Goal: Transaction & Acquisition: Purchase product/service

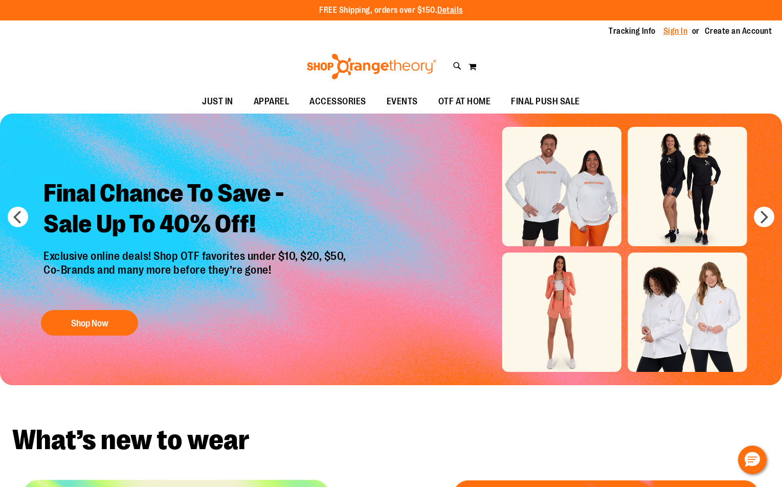
type input "**********"
click at [672, 32] on link "Sign In" at bounding box center [675, 31] width 25 height 11
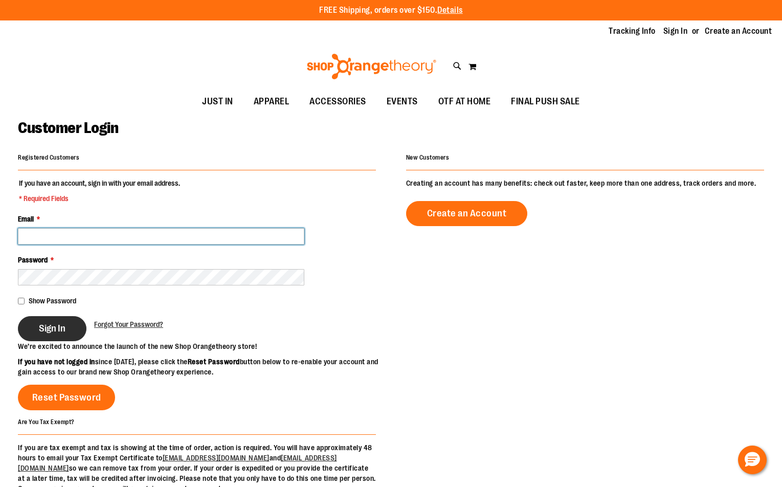
type input "**********"
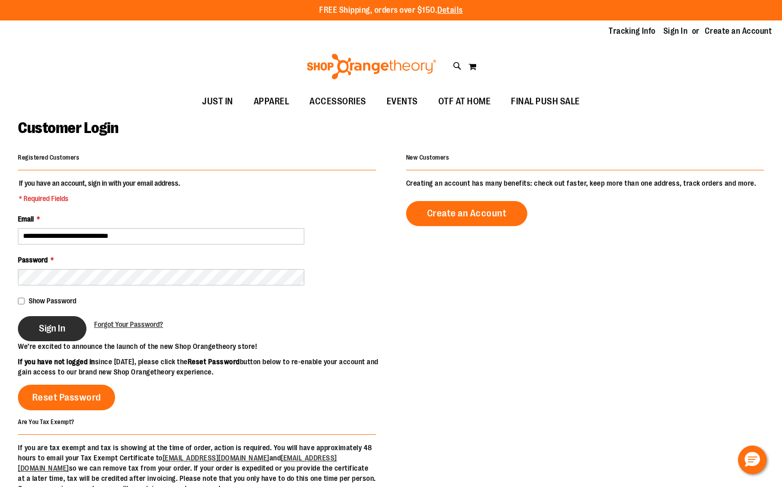
type input "**********"
click at [42, 330] on button "Sign In" at bounding box center [52, 328] width 69 height 25
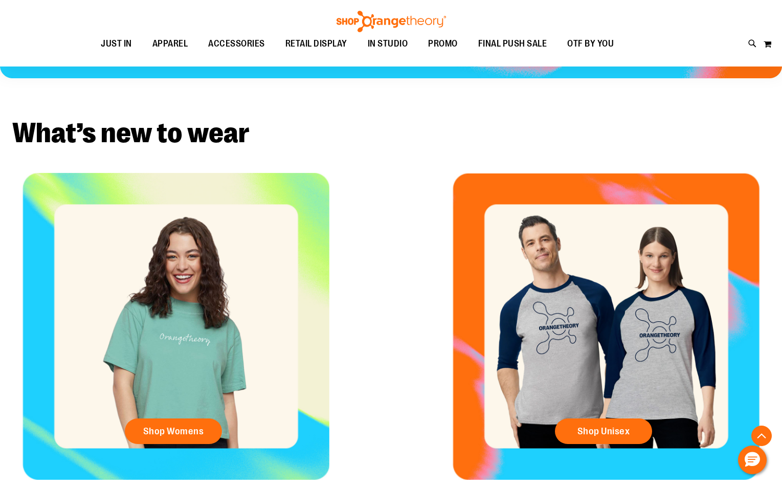
scroll to position [357, 0]
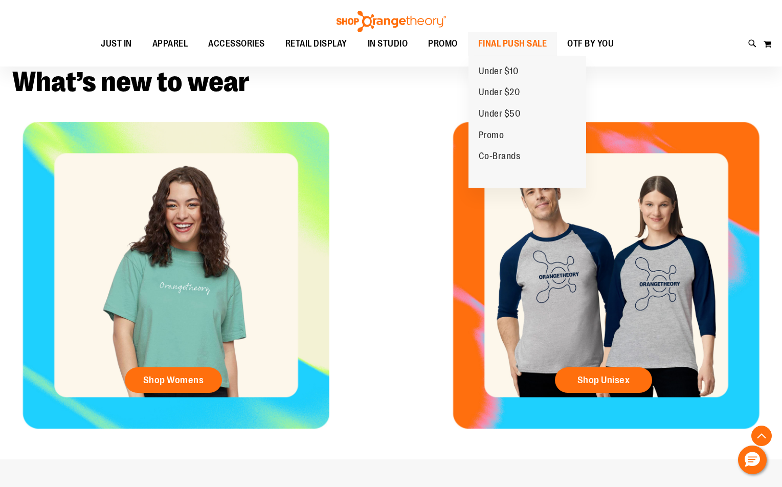
type input "**********"
click at [536, 48] on span "FINAL PUSH SALE" at bounding box center [512, 43] width 69 height 23
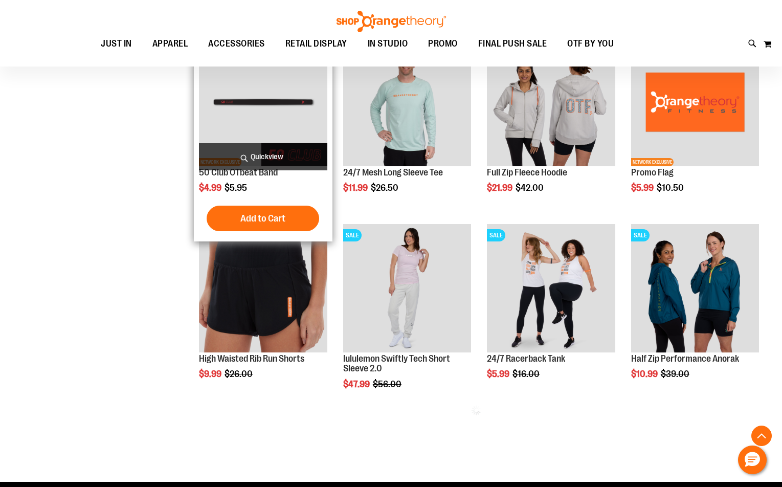
scroll to position [357, 0]
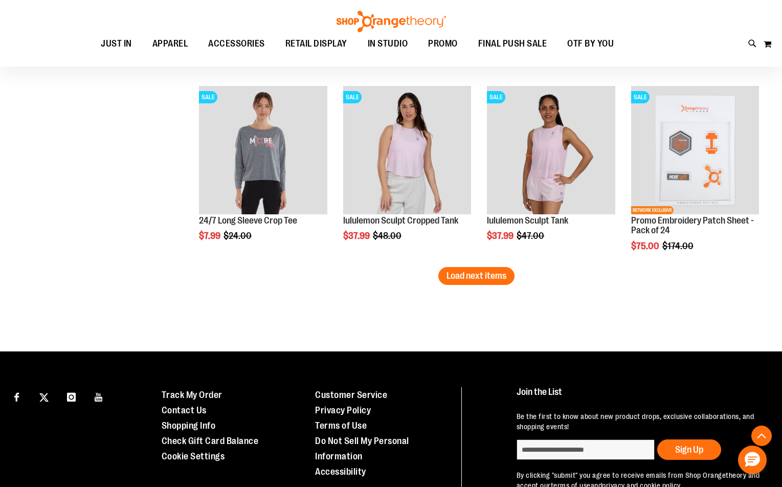
scroll to position [1636, 0]
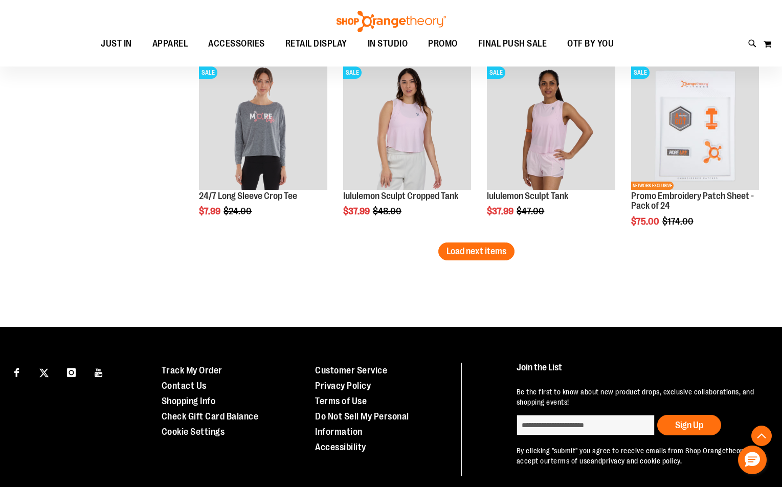
type input "**********"
click at [464, 254] on span "Load next items" at bounding box center [476, 251] width 60 height 10
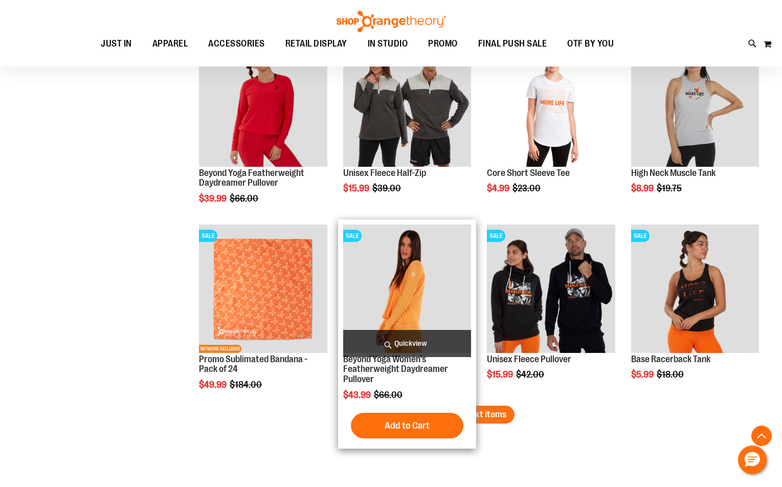
scroll to position [2045, 0]
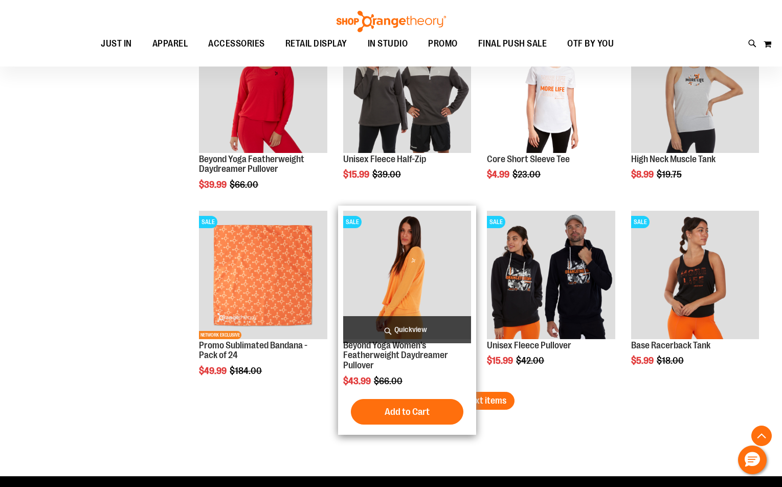
click at [454, 385] on div "$43.99 Regular Price $66.00" at bounding box center [407, 381] width 128 height 10
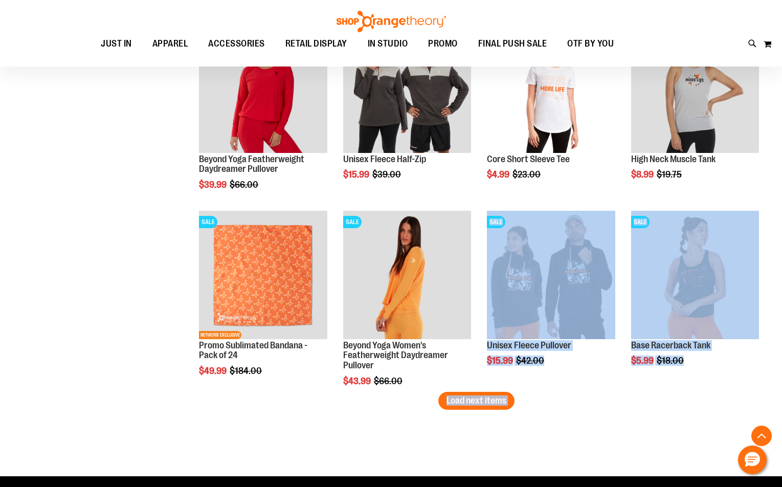
drag, startPoint x: 454, startPoint y: 385, endPoint x: 478, endPoint y: 451, distance: 70.0
click at [471, 402] on span "Load next items" at bounding box center [476, 400] width 60 height 10
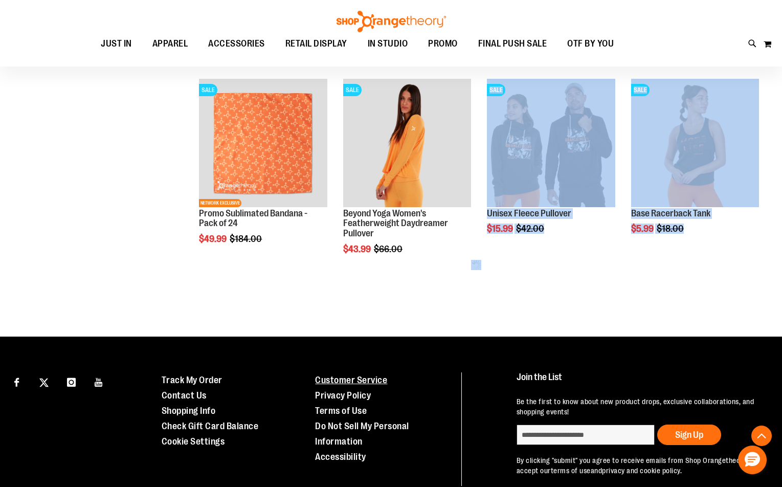
scroll to position [2228, 0]
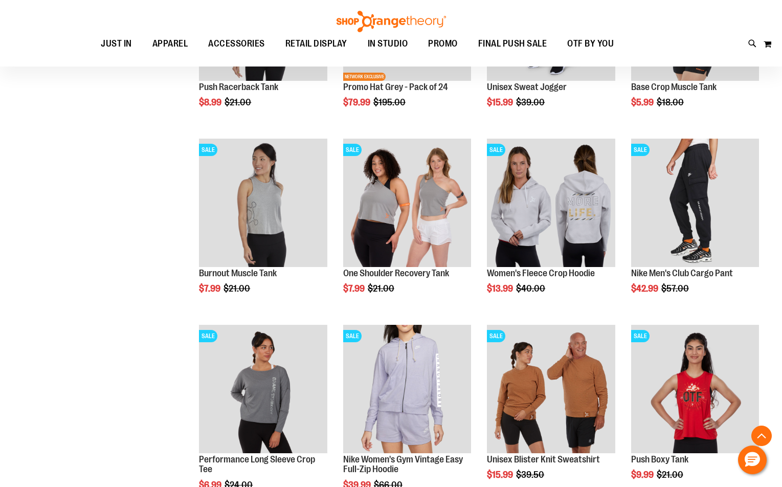
scroll to position [2586, 0]
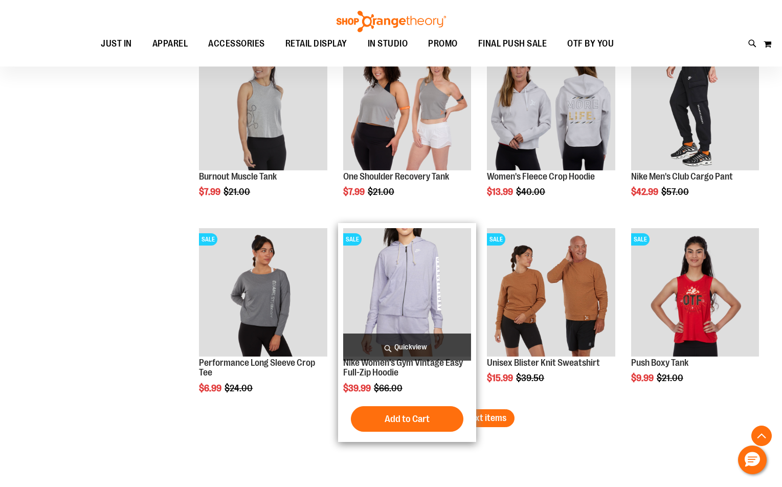
click at [444, 411] on button "Load next items" at bounding box center [476, 418] width 76 height 18
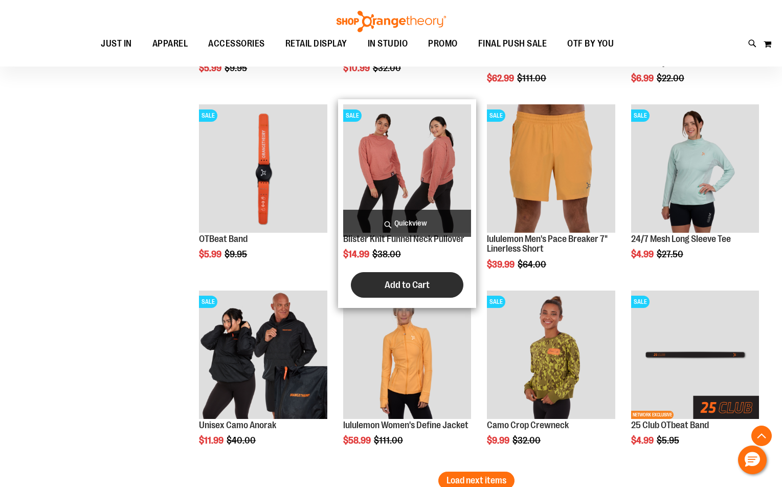
scroll to position [3098, 0]
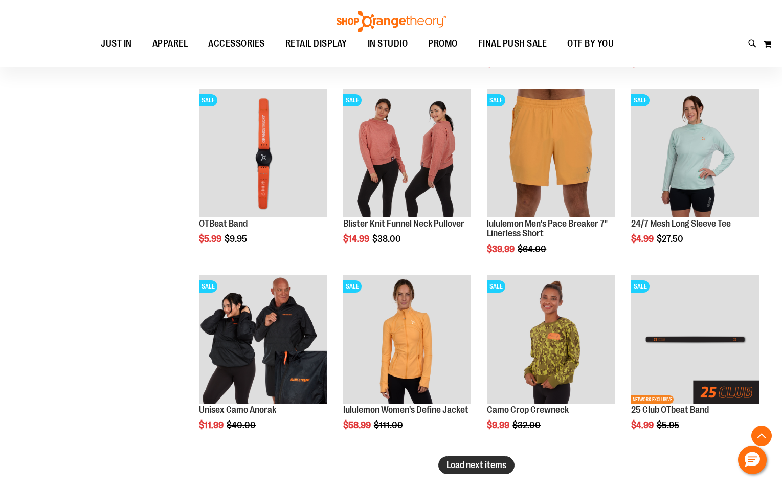
click at [475, 473] on button "Load next items" at bounding box center [476, 465] width 76 height 18
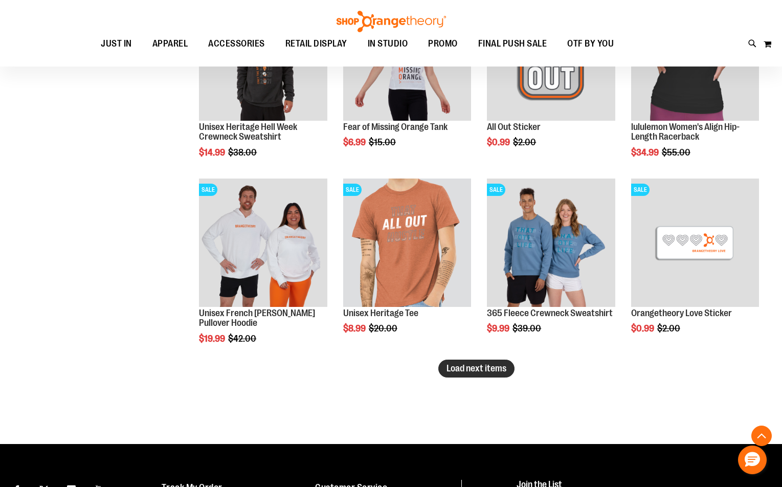
scroll to position [3762, 0]
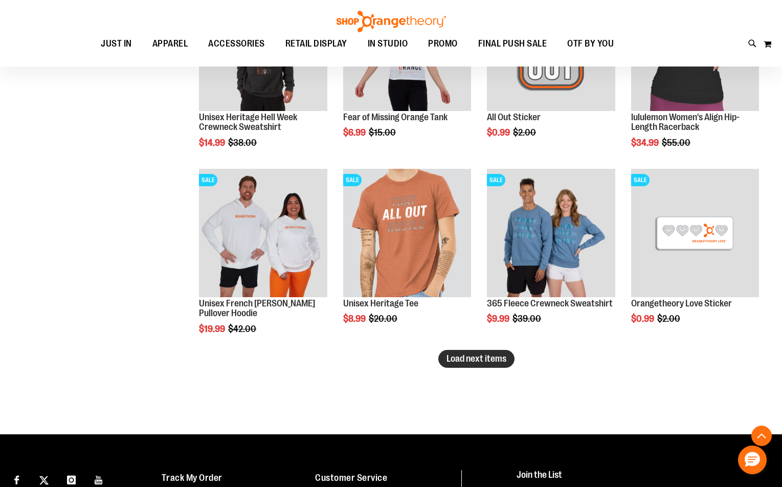
click at [502, 363] on span "Load next items" at bounding box center [476, 358] width 60 height 10
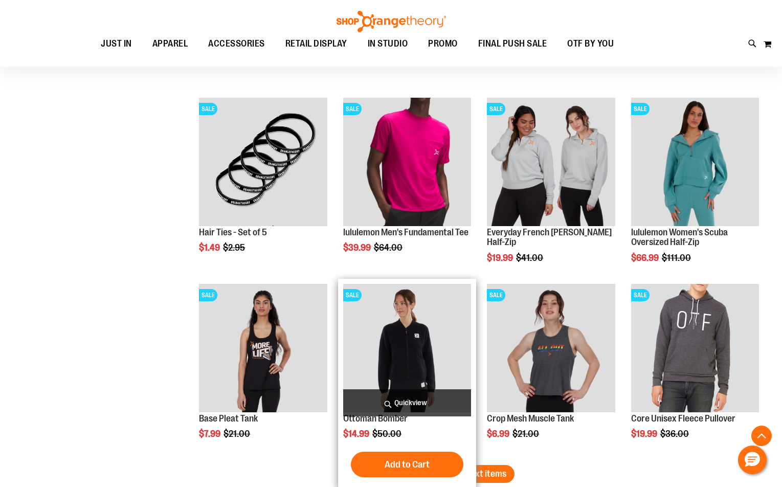
scroll to position [4223, 0]
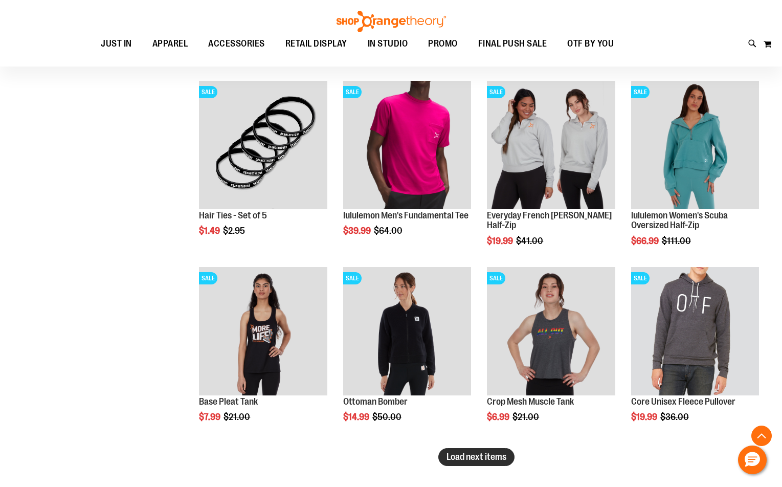
click at [484, 454] on span "Load next items" at bounding box center [476, 457] width 60 height 10
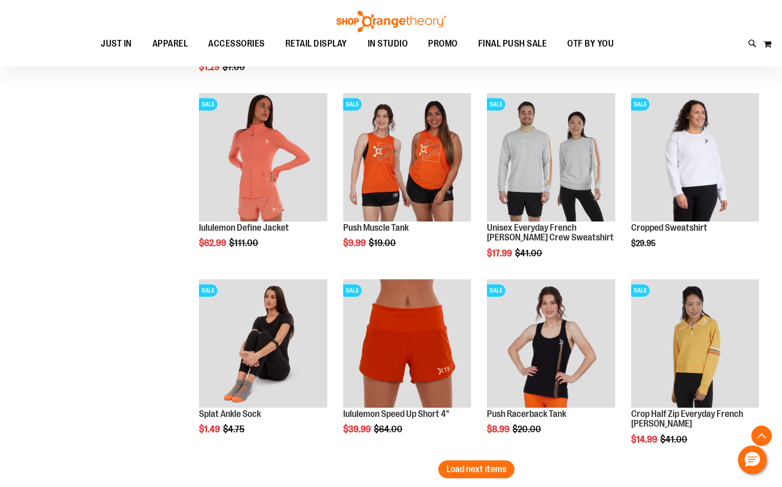
scroll to position [4922, 0]
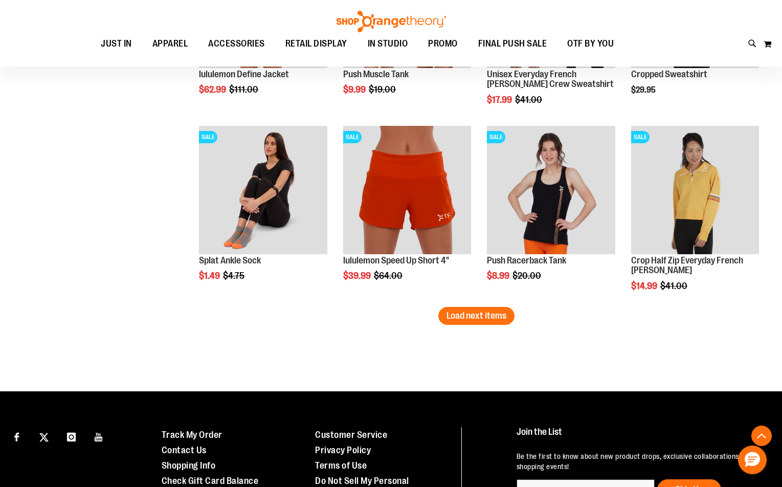
click at [510, 310] on button "Load next items" at bounding box center [476, 316] width 76 height 18
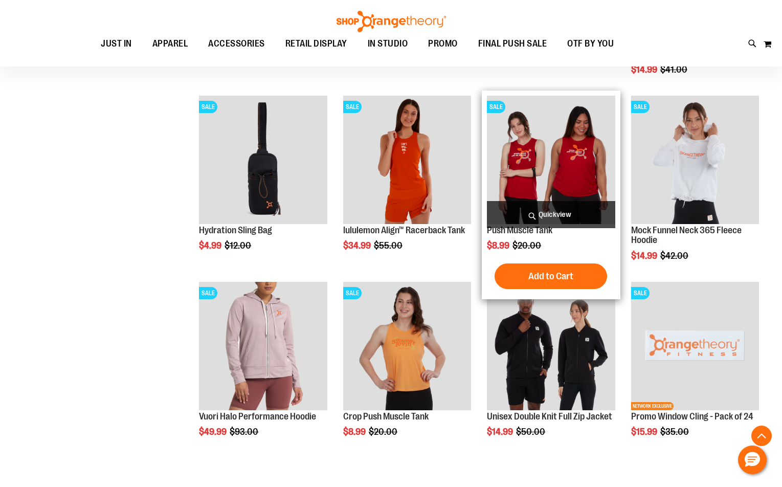
scroll to position [5331, 0]
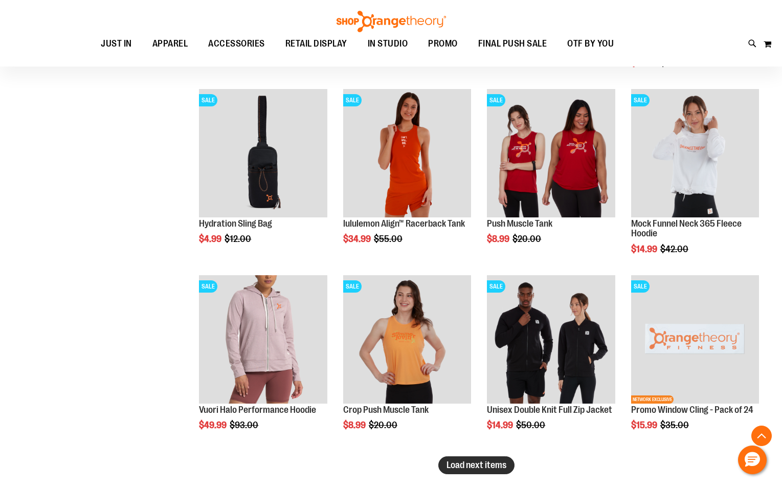
click at [486, 463] on span "Load next items" at bounding box center [476, 465] width 60 height 10
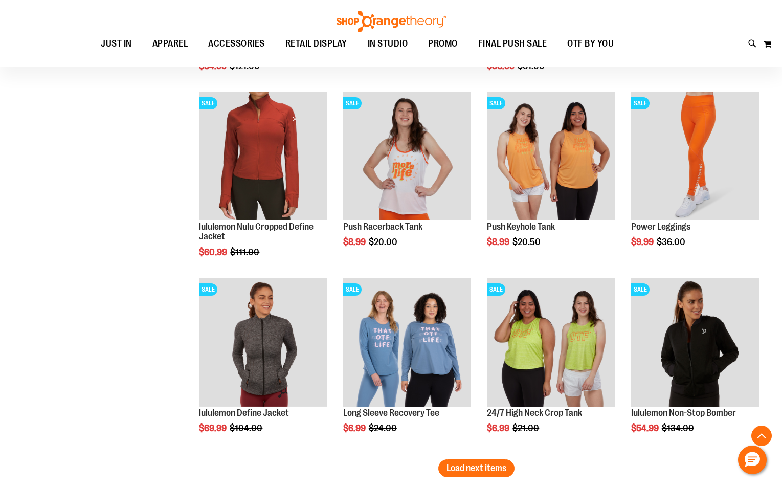
scroll to position [5945, 0]
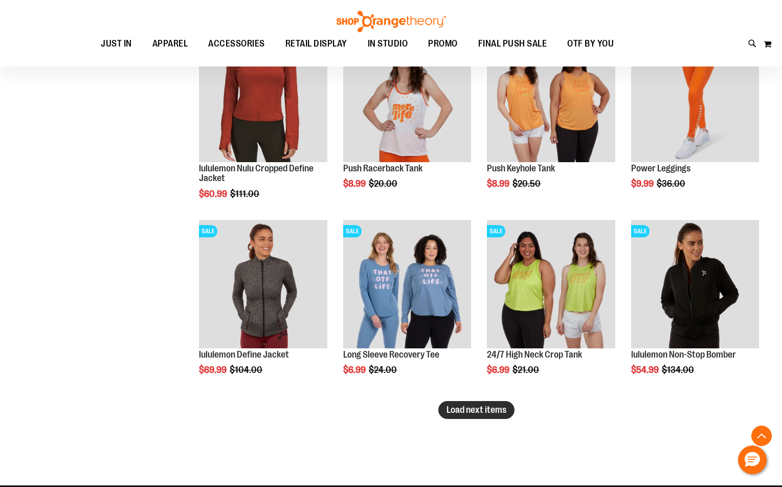
click at [461, 410] on span "Load next items" at bounding box center [476, 410] width 60 height 10
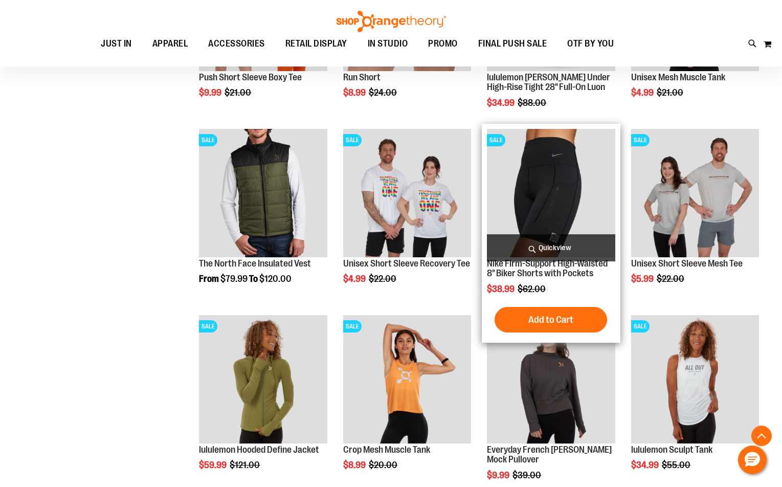
scroll to position [6508, 0]
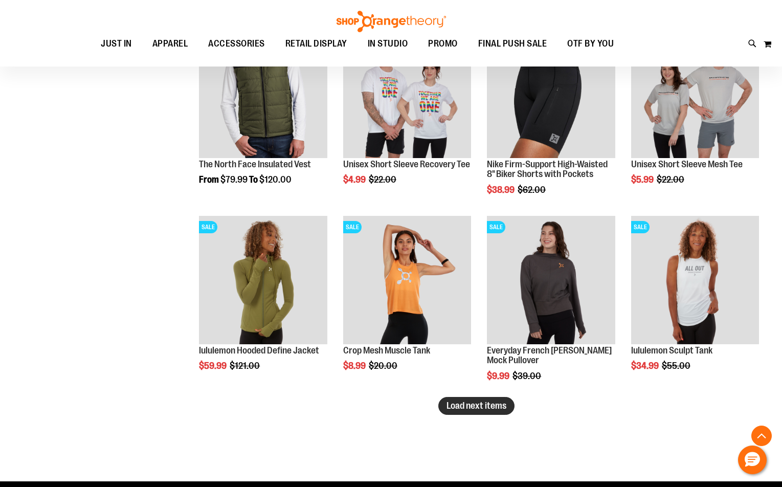
click at [443, 407] on button "Load next items" at bounding box center [476, 406] width 76 height 18
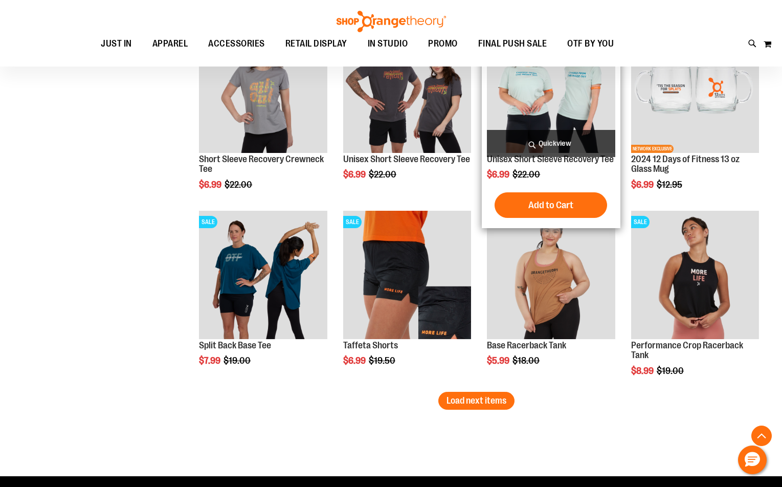
scroll to position [7172, 0]
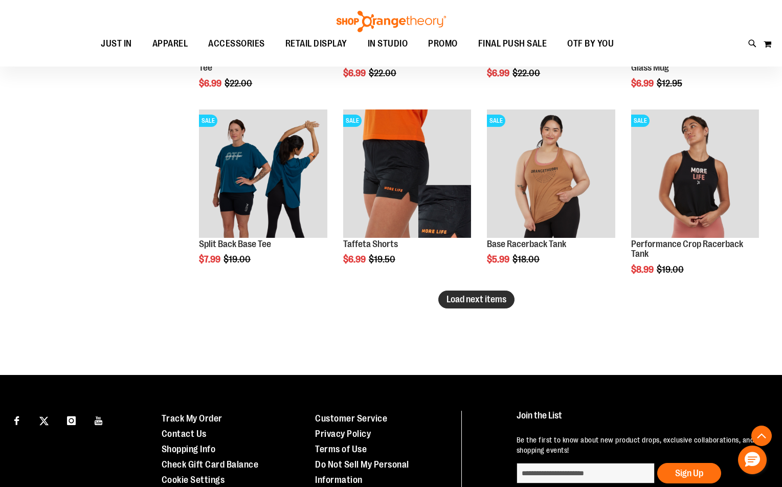
click at [459, 294] on button "Load next items" at bounding box center [476, 299] width 76 height 18
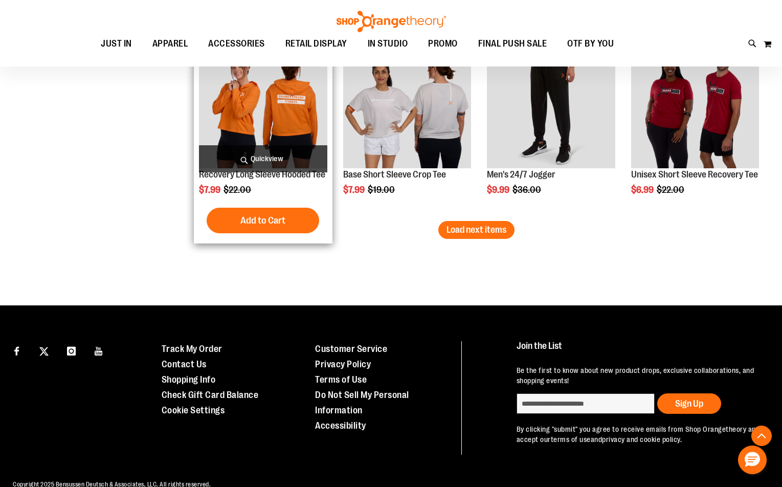
scroll to position [7769, 0]
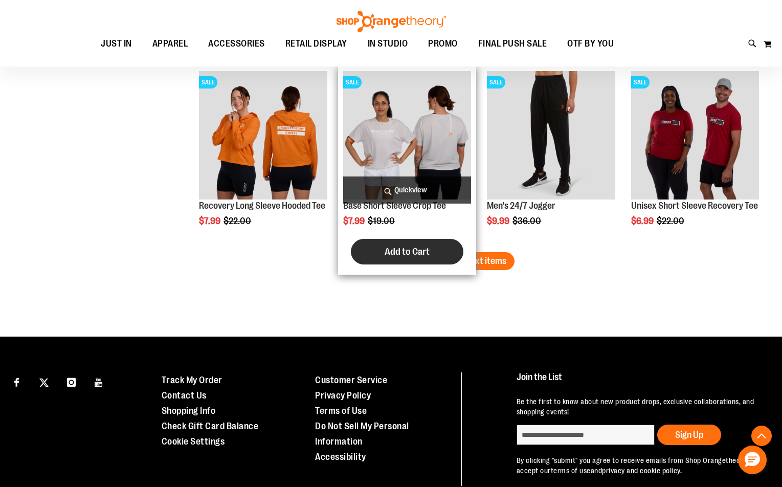
click at [459, 246] on button "Add to Cart" at bounding box center [407, 252] width 113 height 26
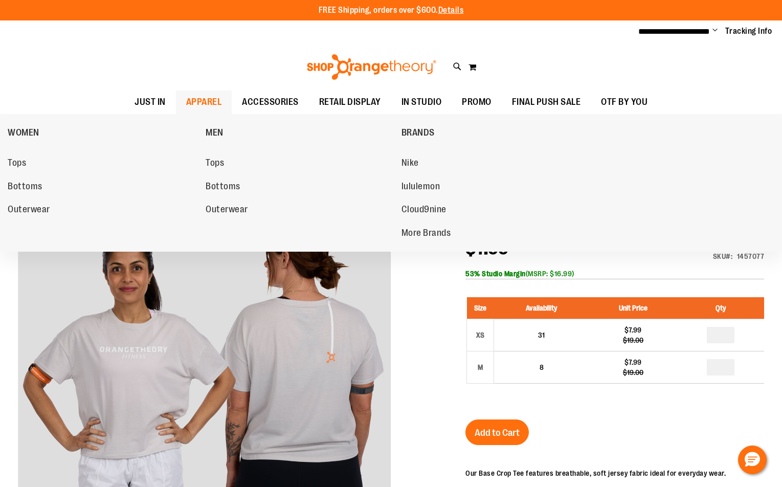
type input "**********"
click at [215, 110] on span "APPAREL" at bounding box center [204, 102] width 36 height 23
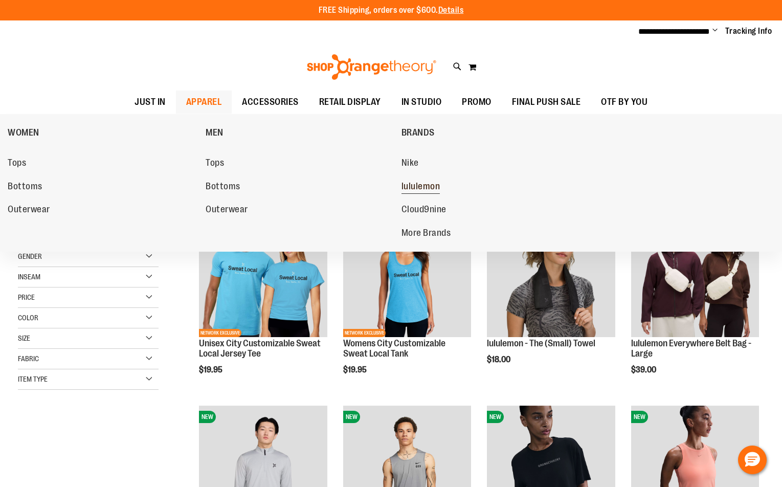
type input "**********"
click at [436, 181] on span "lululemon" at bounding box center [420, 187] width 39 height 13
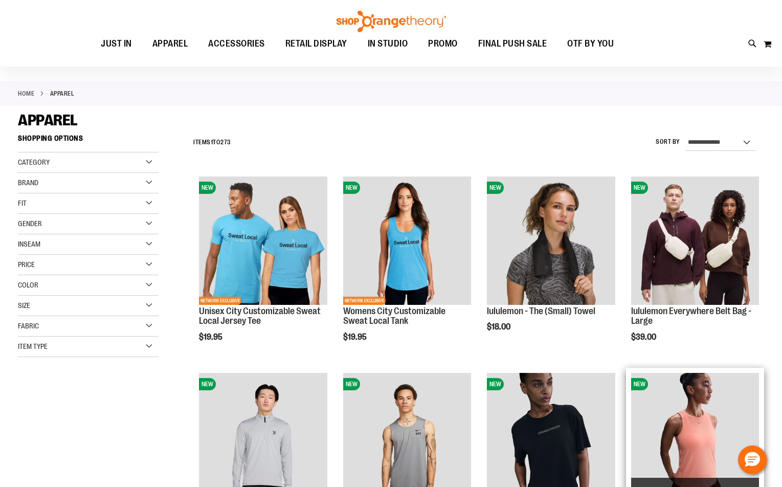
scroll to position [153, 0]
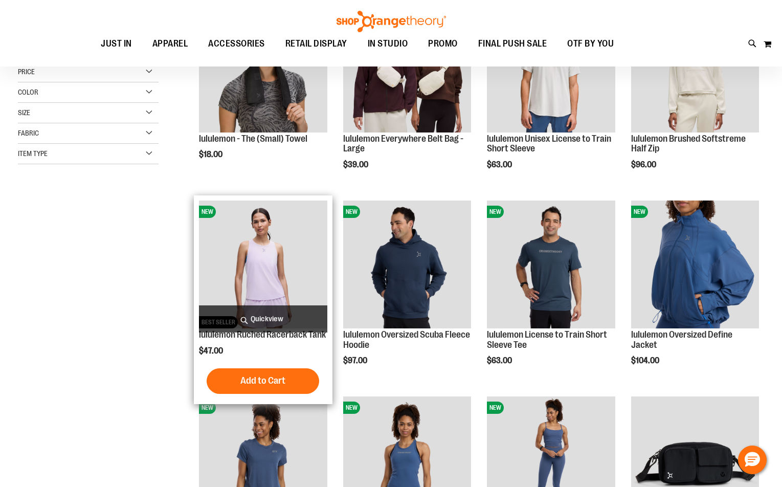
scroll to position [296, 0]
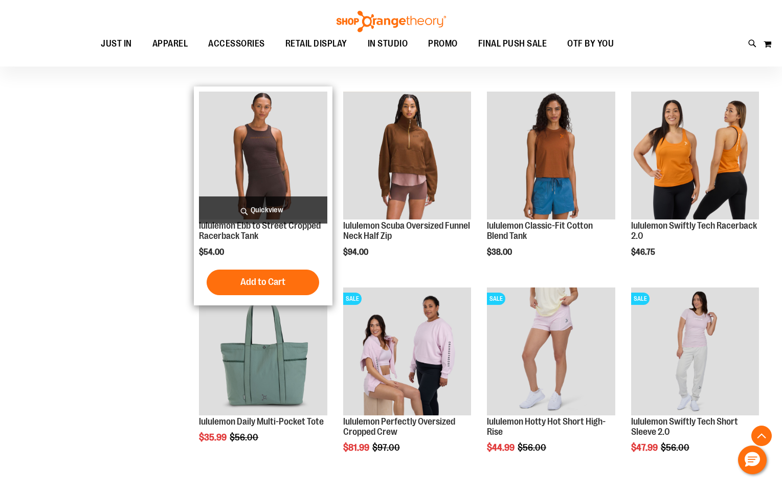
scroll to position [602, 0]
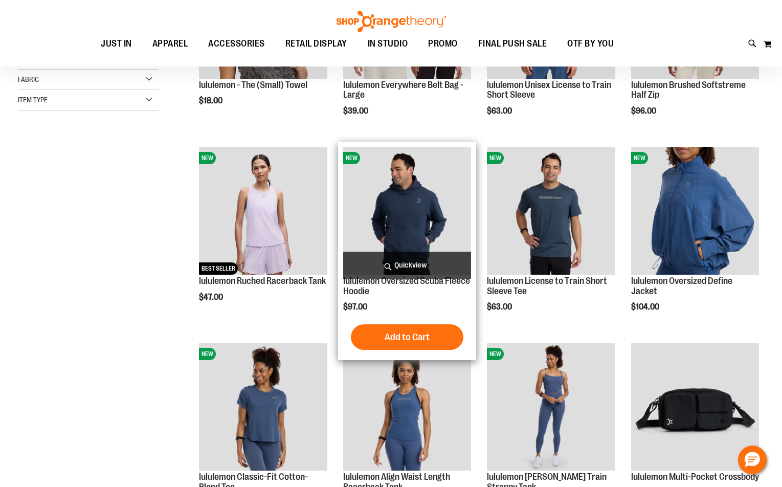
scroll to position [91, 0]
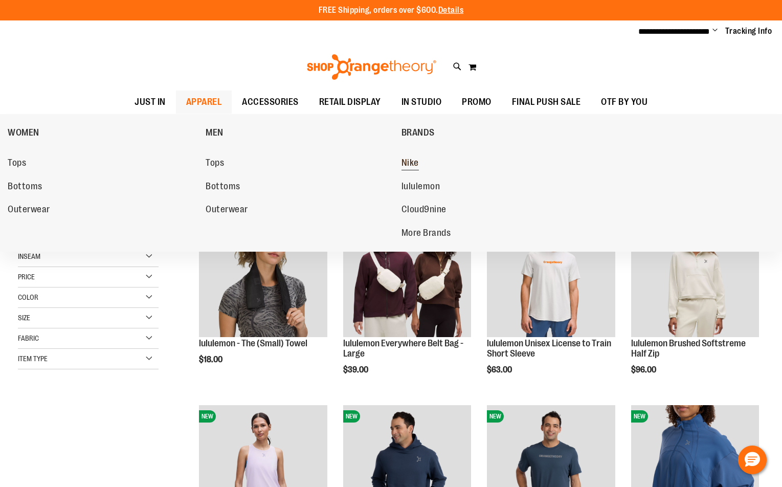
type input "**********"
click at [408, 163] on span "Nike" at bounding box center [409, 164] width 17 height 13
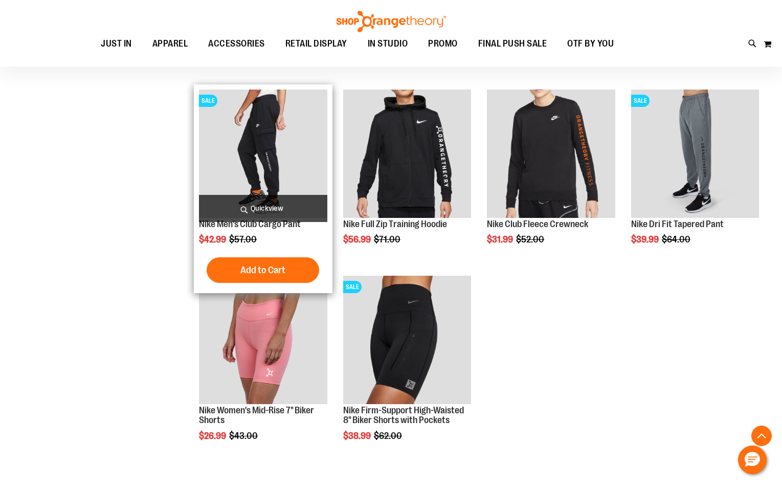
scroll to position [869, 0]
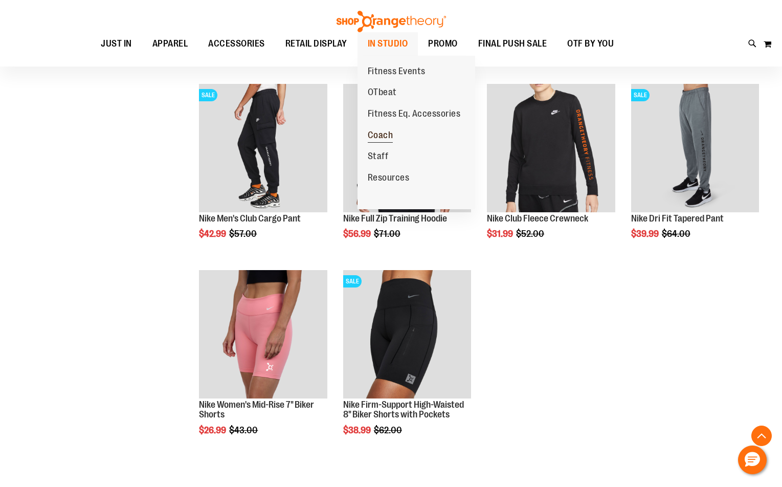
type input "**********"
click at [391, 145] on link "Coach" at bounding box center [380, 135] width 46 height 21
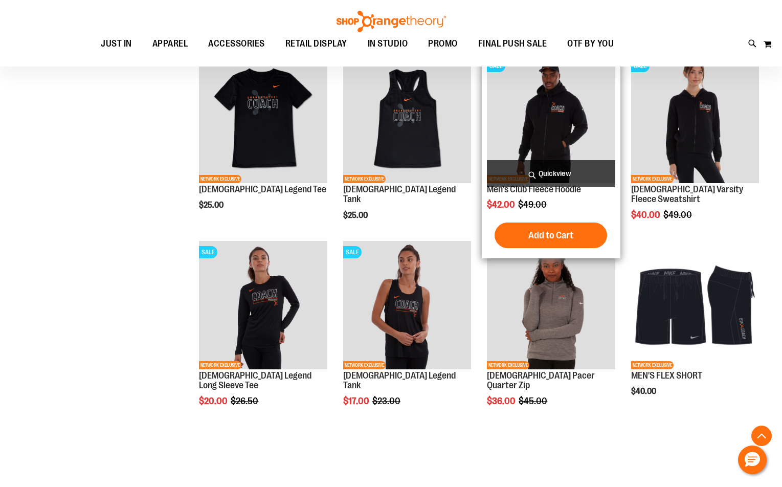
scroll to position [715, 0]
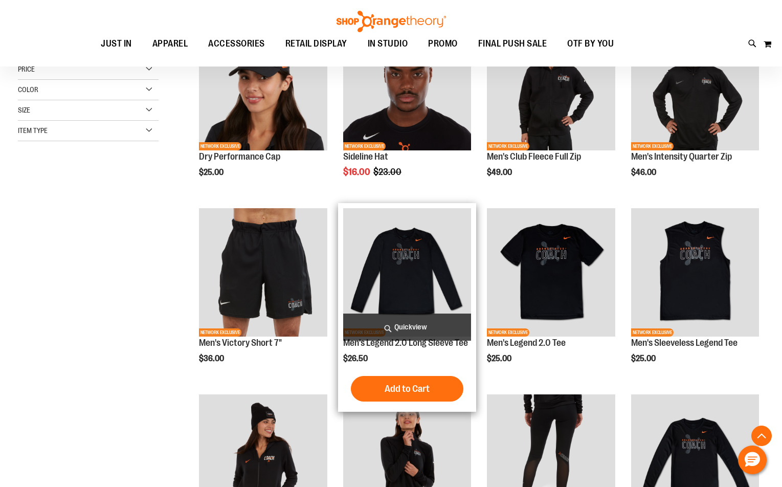
scroll to position [204, 0]
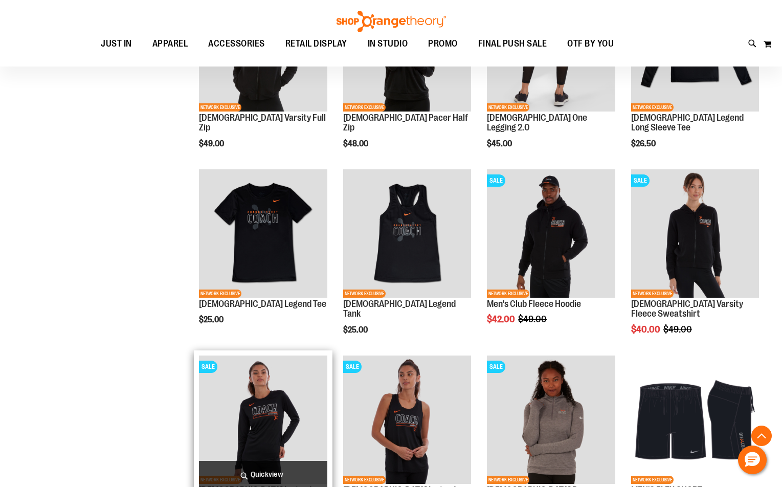
scroll to position [767, 0]
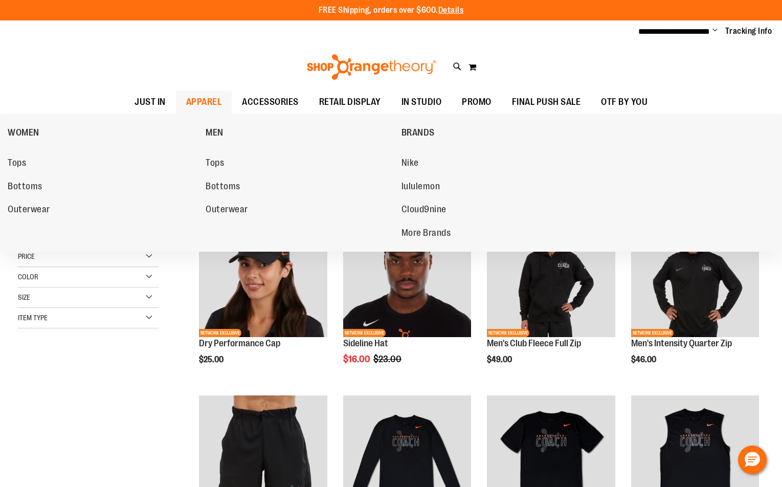
type input "**********"
click at [201, 102] on span "APPAREL" at bounding box center [204, 102] width 36 height 23
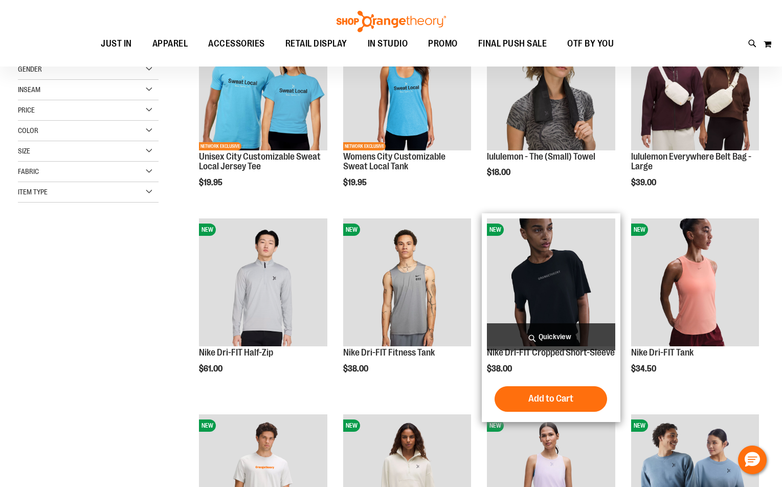
scroll to position [91, 0]
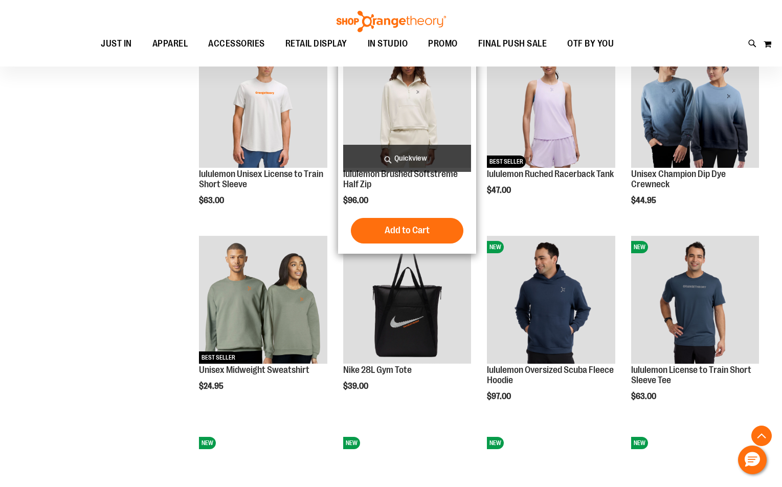
scroll to position [449, 0]
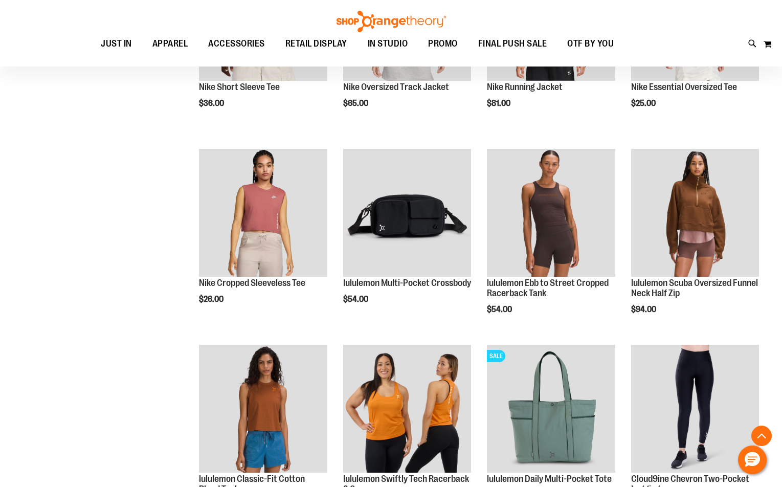
scroll to position [1472, 0]
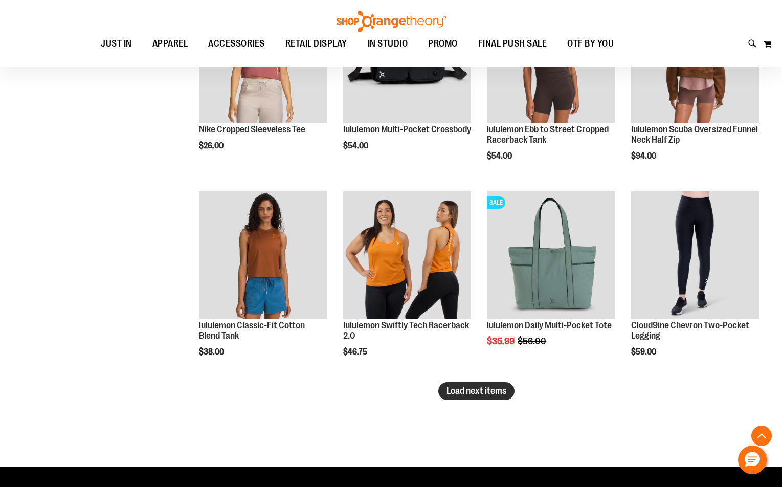
type input "**********"
click at [469, 392] on span "Load next items" at bounding box center [476, 391] width 60 height 10
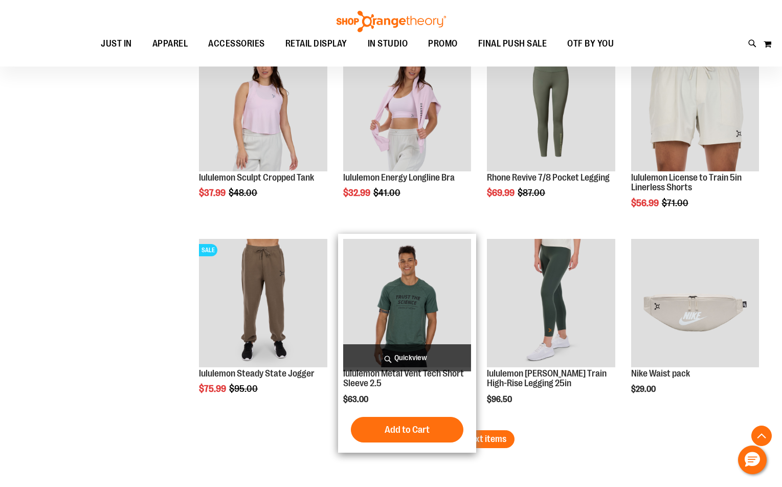
scroll to position [2034, 0]
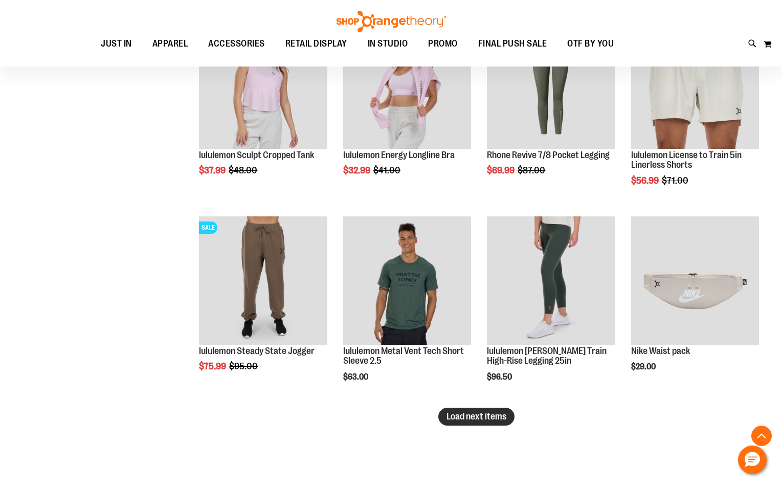
click at [498, 419] on span "Load next items" at bounding box center [476, 416] width 60 height 10
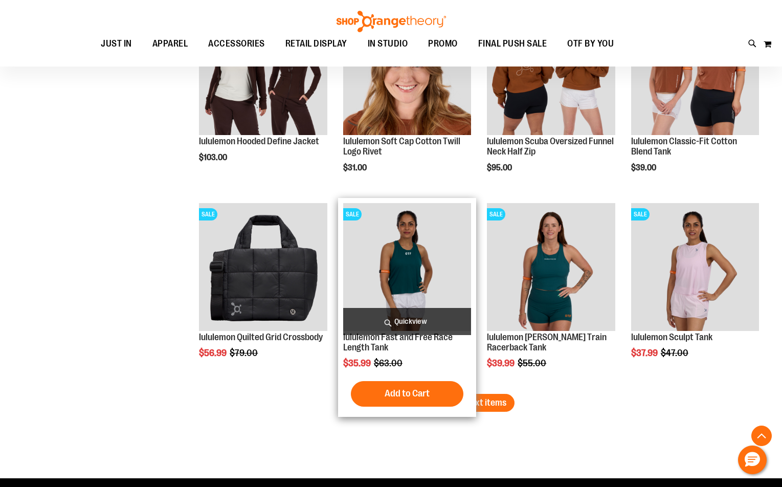
scroll to position [2648, 0]
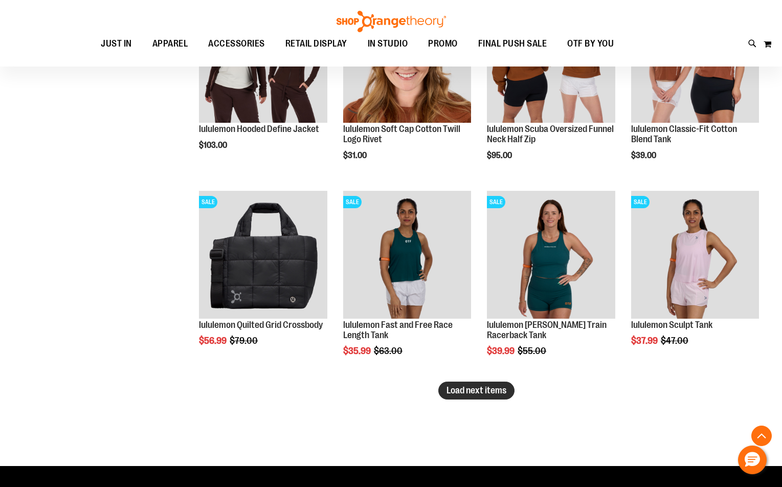
click at [458, 386] on span "Load next items" at bounding box center [476, 390] width 60 height 10
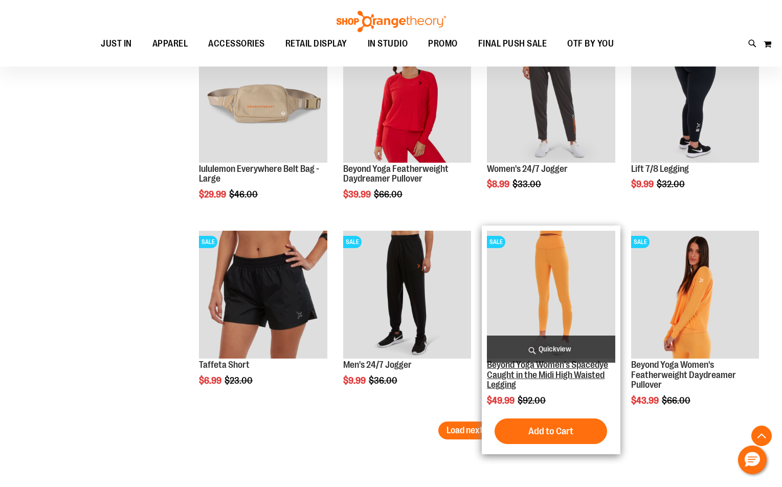
scroll to position [3211, 0]
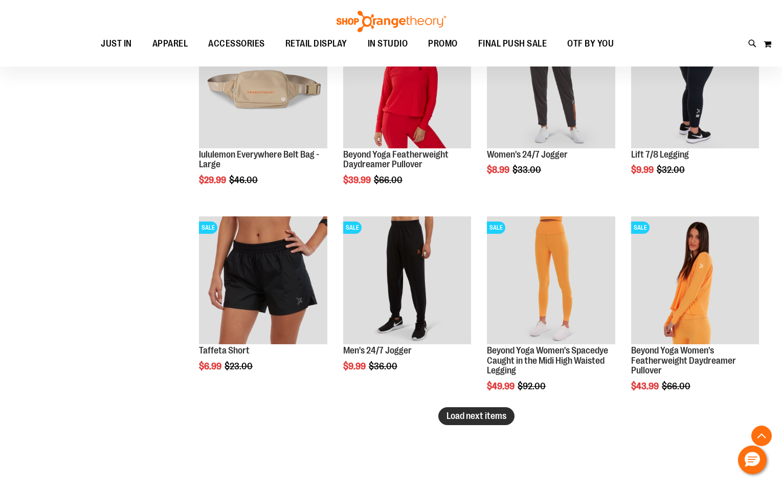
click at [460, 413] on span "Load next items" at bounding box center [476, 416] width 60 height 10
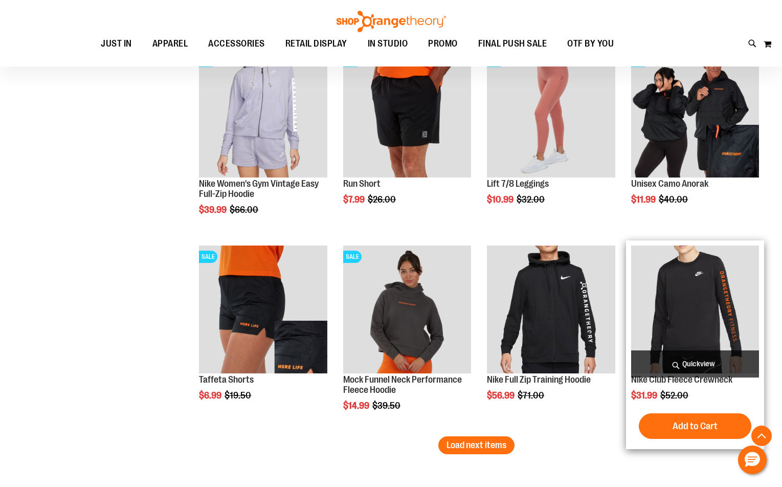
scroll to position [3773, 0]
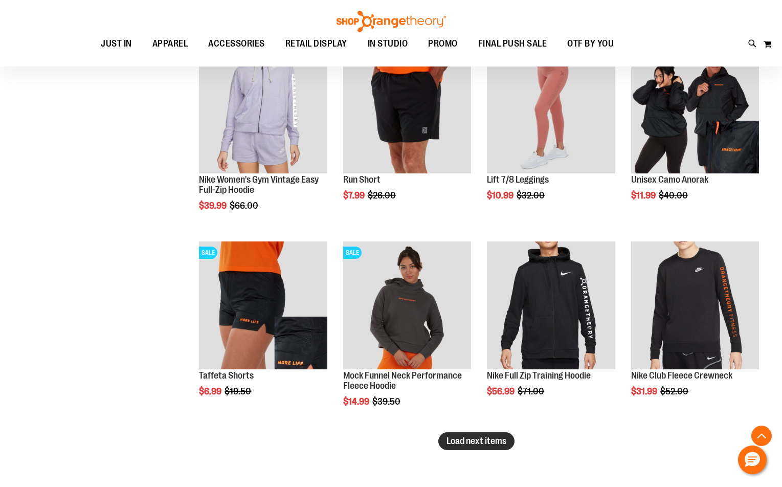
click at [487, 440] on span "Load next items" at bounding box center [476, 441] width 60 height 10
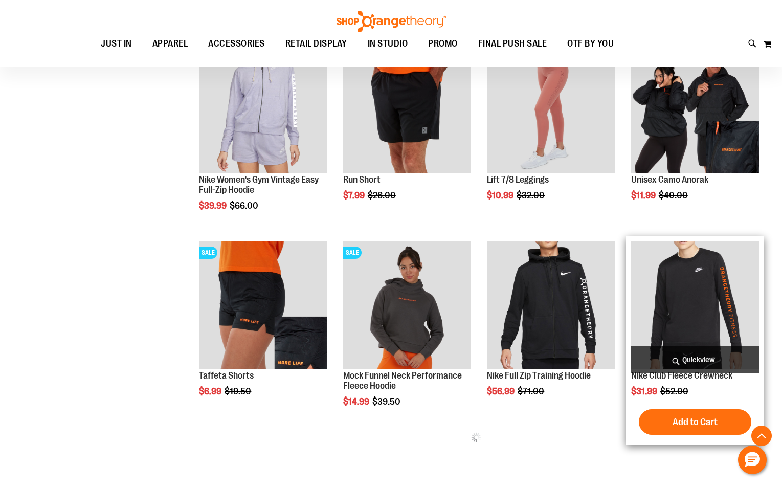
click at [741, 295] on img "product" at bounding box center [695, 305] width 128 height 128
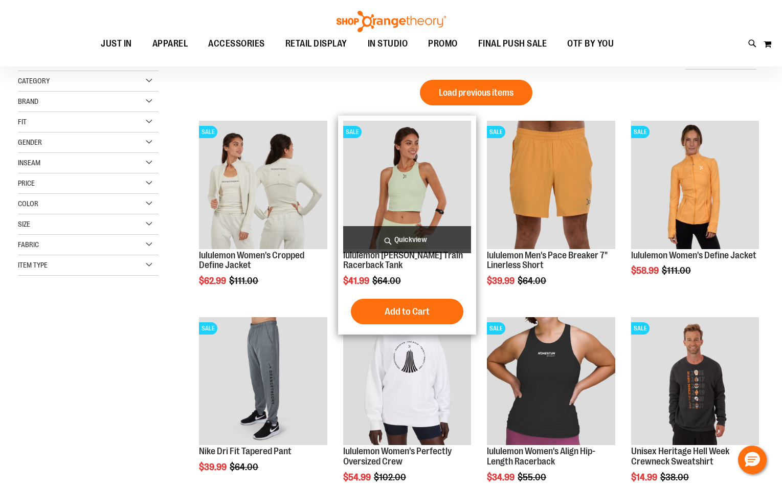
scroll to position [153, 0]
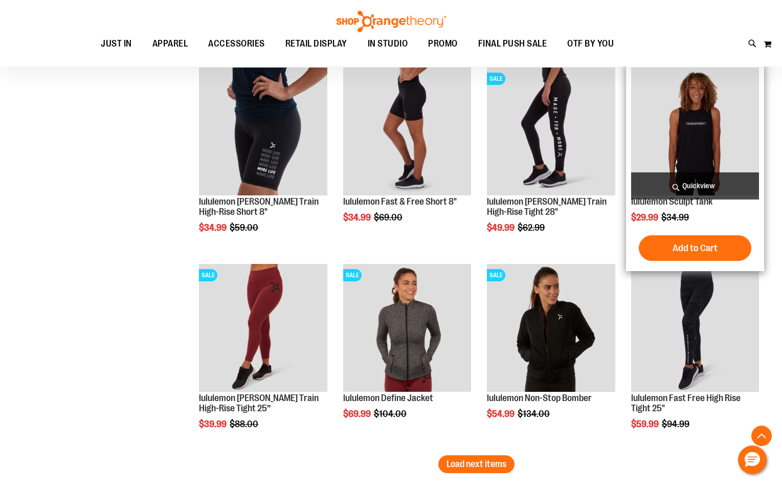
scroll to position [1483, 0]
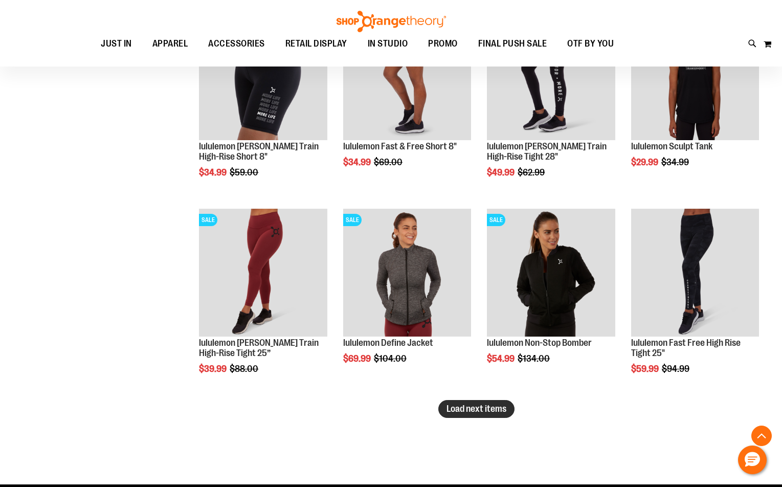
type input "**********"
drag, startPoint x: 496, startPoint y: 415, endPoint x: 488, endPoint y: 414, distance: 7.2
click at [495, 415] on button "Load next items" at bounding box center [476, 409] width 76 height 18
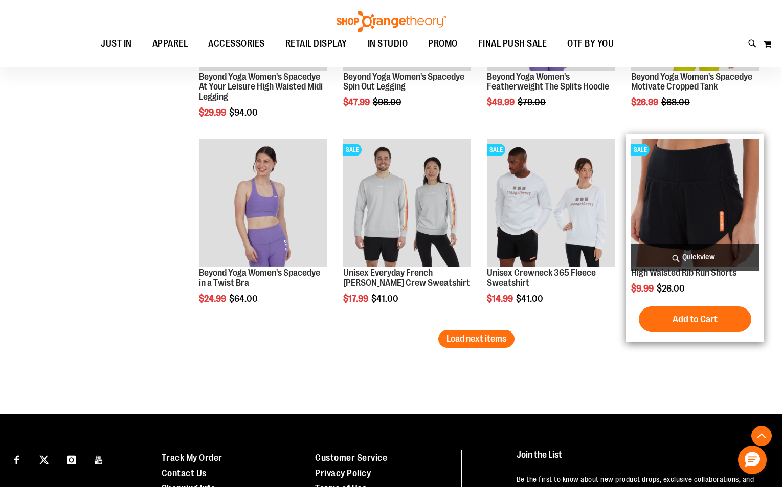
scroll to position [2147, 0]
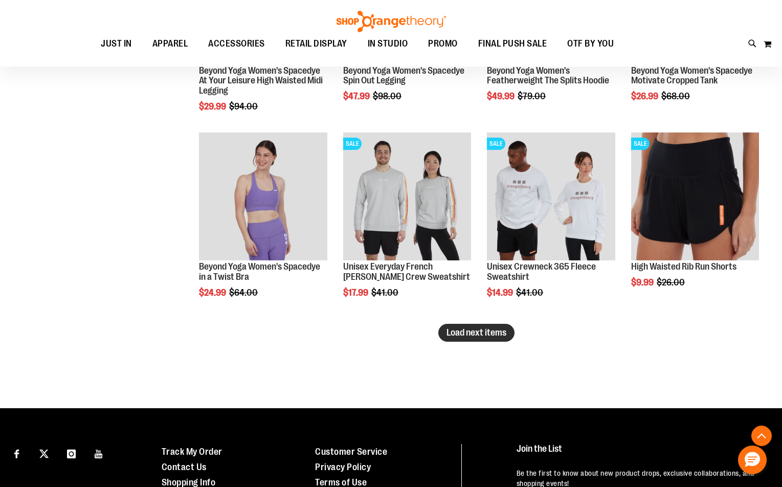
click at [484, 336] on span "Load next items" at bounding box center [476, 332] width 60 height 10
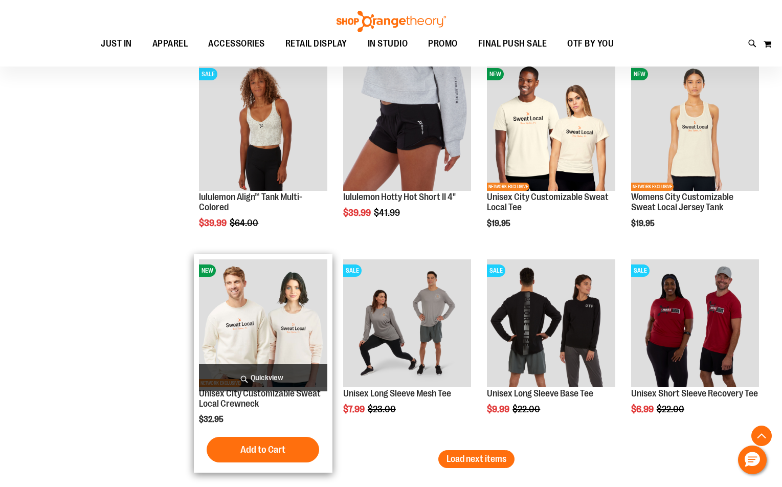
scroll to position [2659, 0]
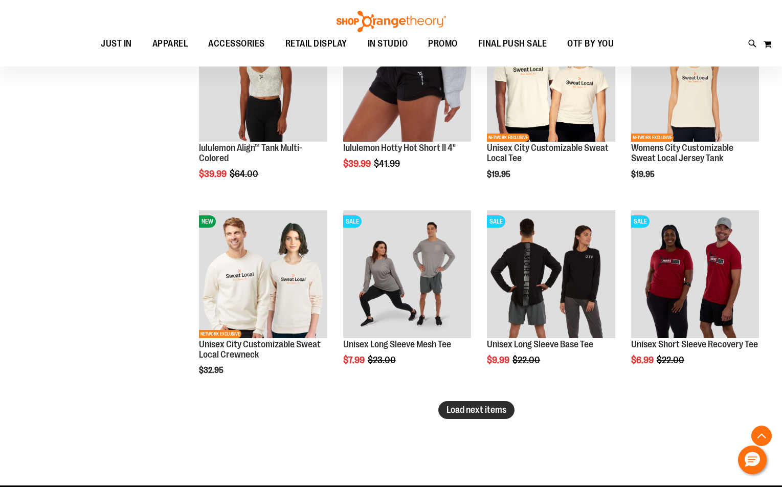
click at [452, 413] on span "Load next items" at bounding box center [476, 410] width 60 height 10
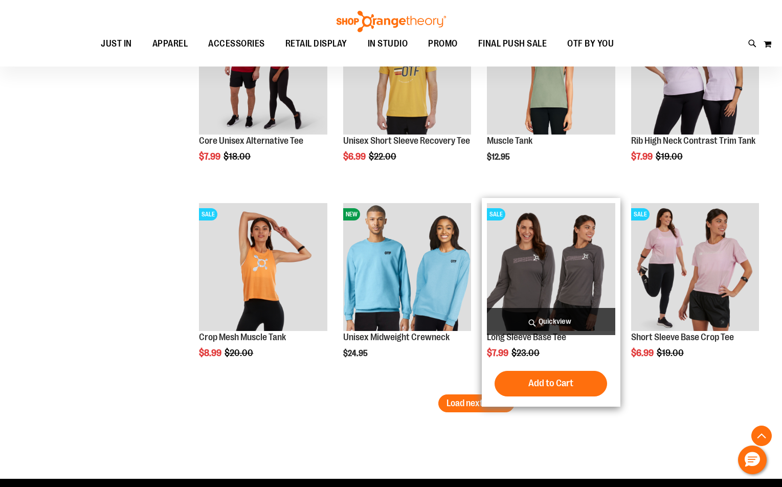
scroll to position [3272, 0]
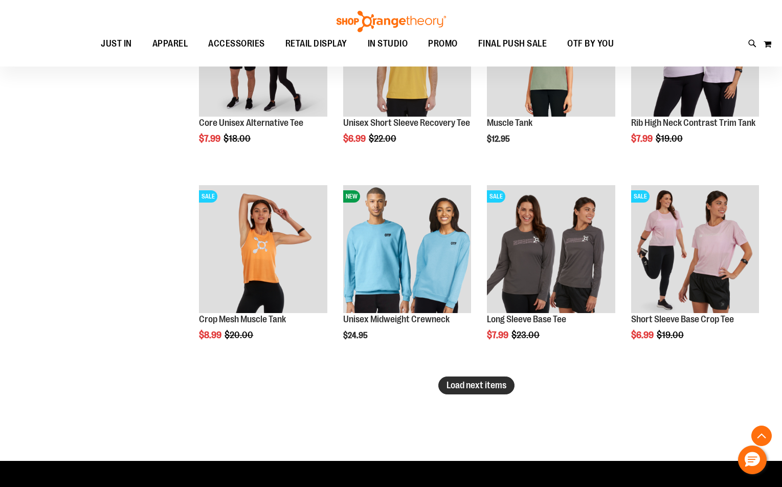
click at [486, 391] on button "Load next items" at bounding box center [476, 385] width 76 height 18
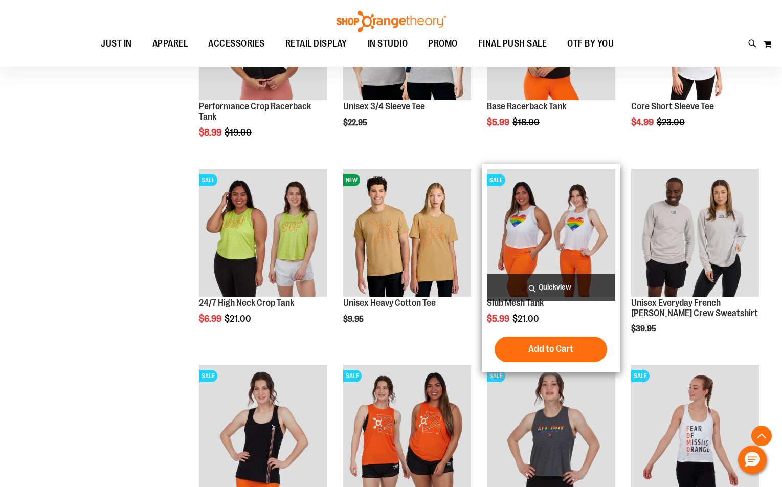
scroll to position [3886, 0]
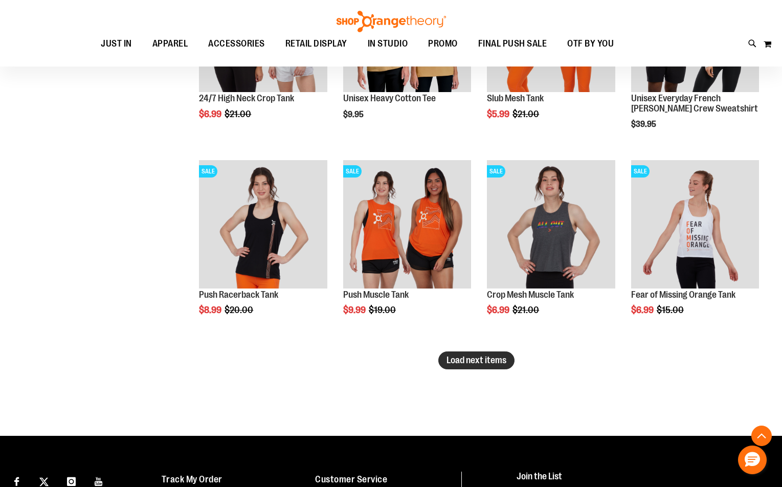
click at [456, 368] on button "Load next items" at bounding box center [476, 360] width 76 height 18
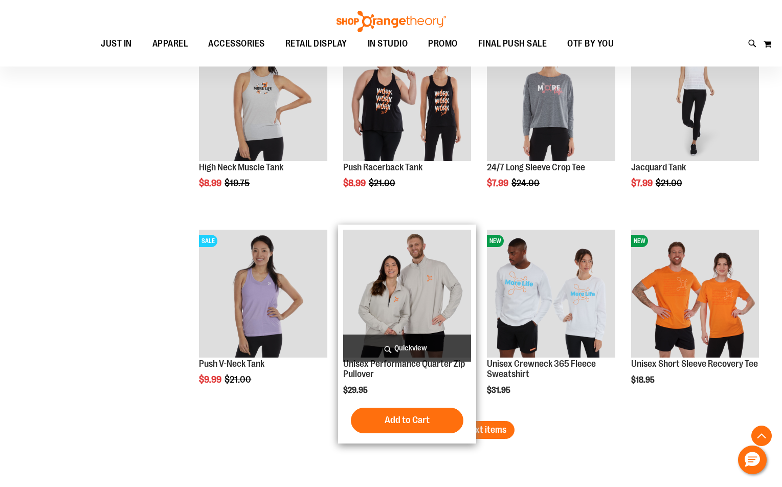
scroll to position [4449, 0]
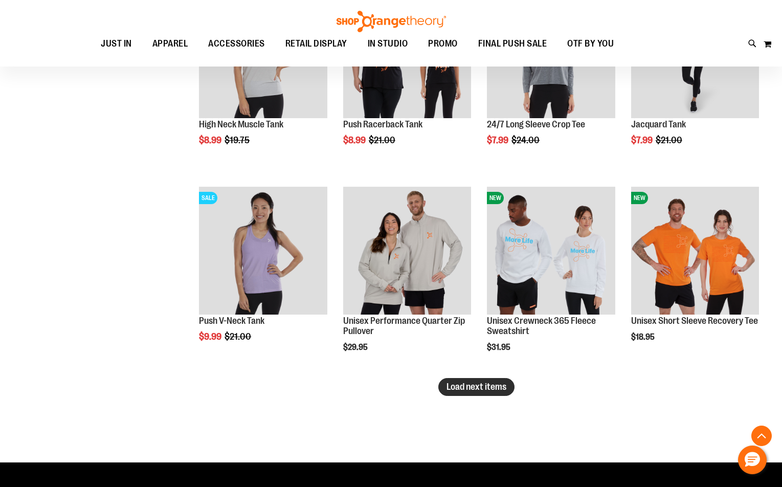
click at [468, 389] on span "Load next items" at bounding box center [476, 387] width 60 height 10
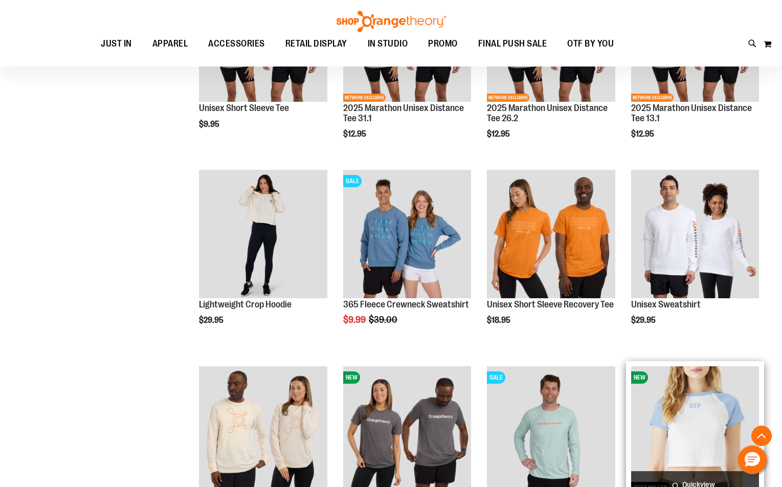
scroll to position [4960, 0]
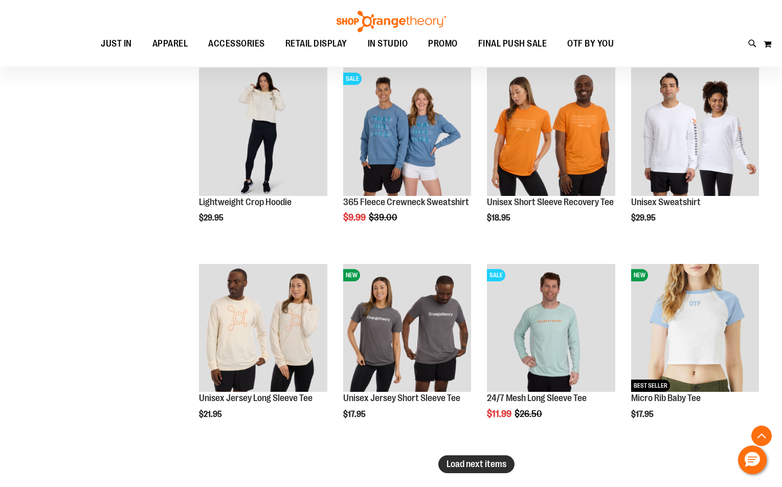
click at [466, 461] on span "Load next items" at bounding box center [476, 464] width 60 height 10
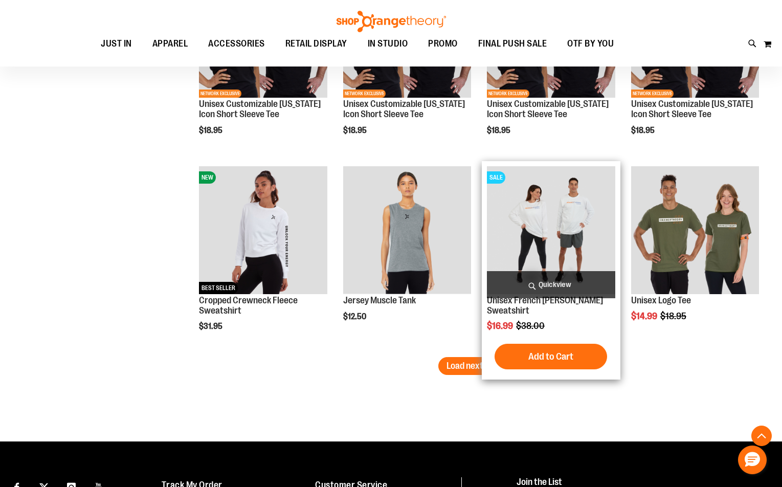
scroll to position [5676, 0]
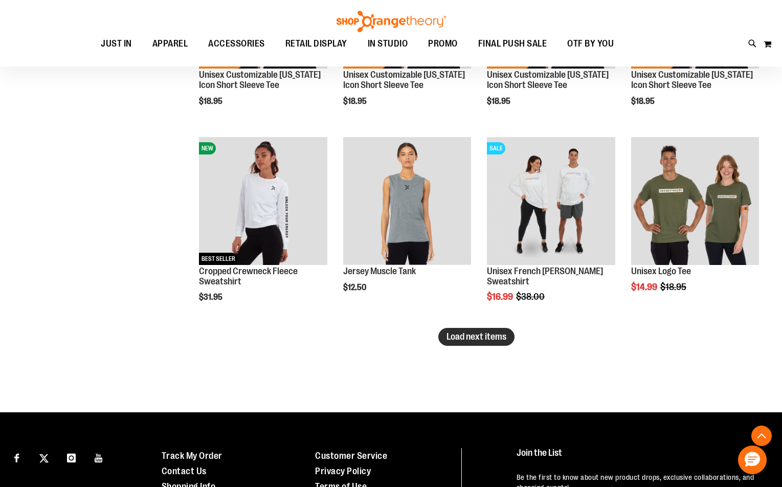
click at [496, 335] on span "Load next items" at bounding box center [476, 336] width 60 height 10
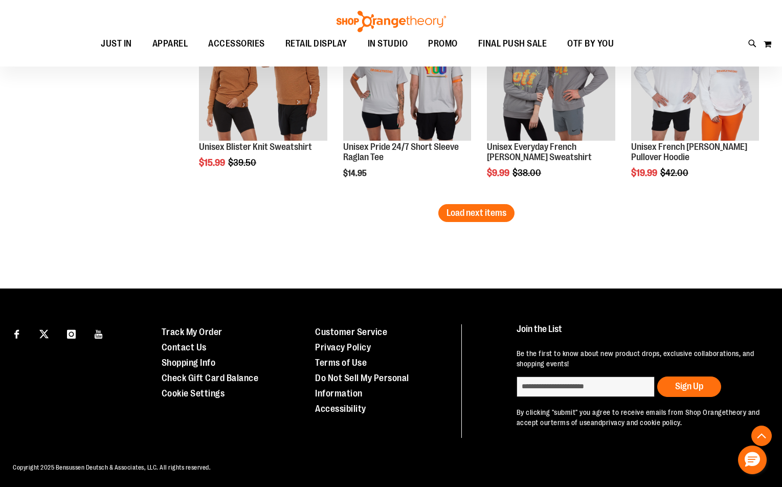
scroll to position [6392, 0]
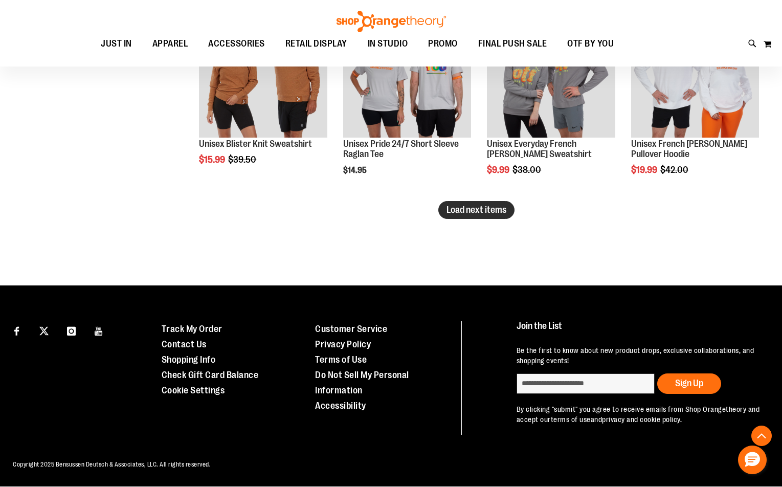
click at [506, 208] on button "Load next items" at bounding box center [476, 210] width 76 height 18
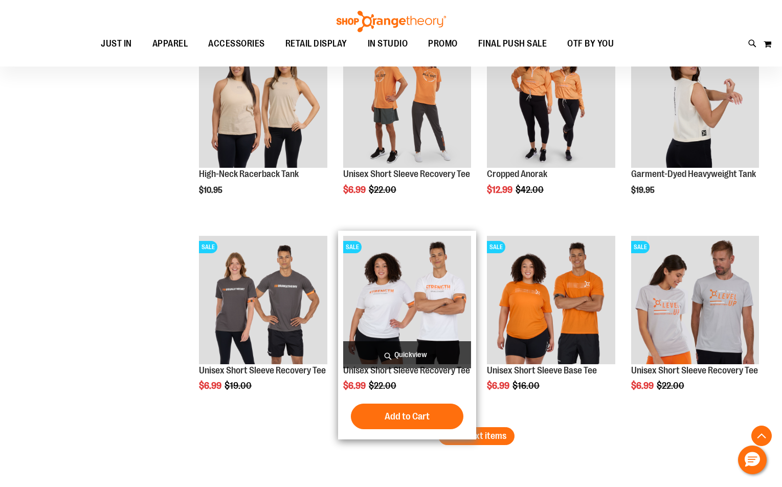
scroll to position [6903, 0]
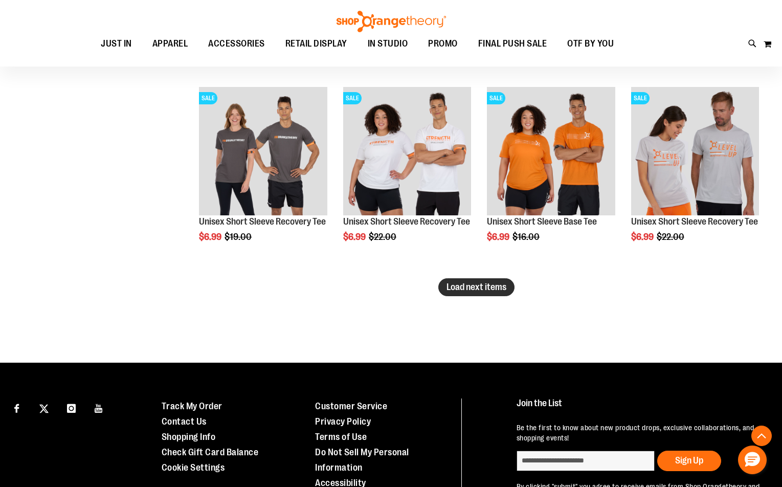
click at [490, 292] on span "Load next items" at bounding box center [476, 287] width 60 height 10
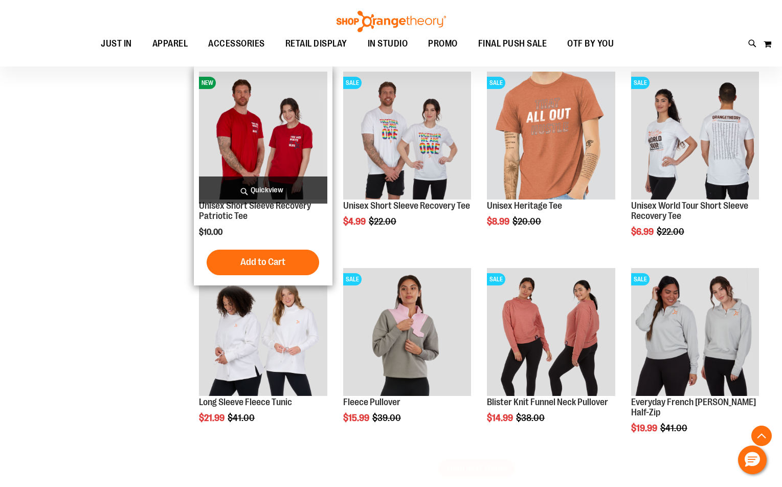
scroll to position [7312, 0]
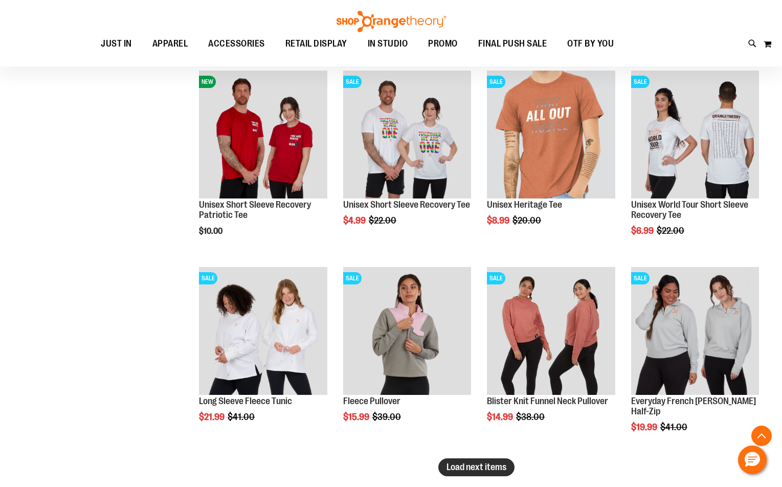
click at [443, 467] on button "Load next items" at bounding box center [476, 467] width 76 height 18
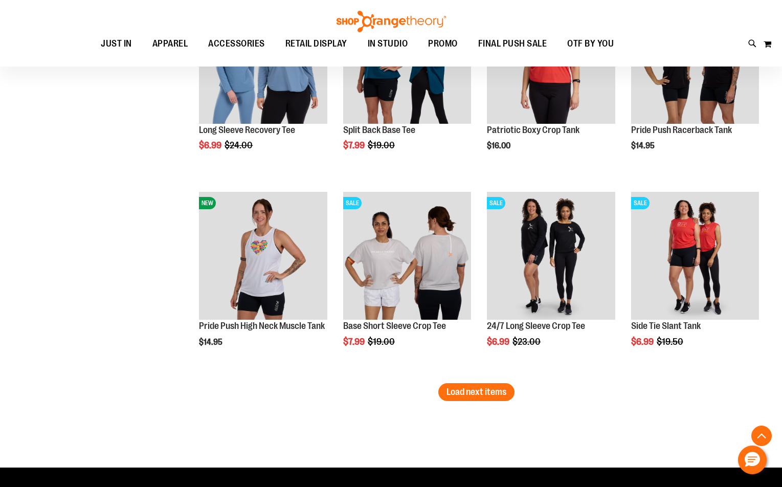
scroll to position [7977, 0]
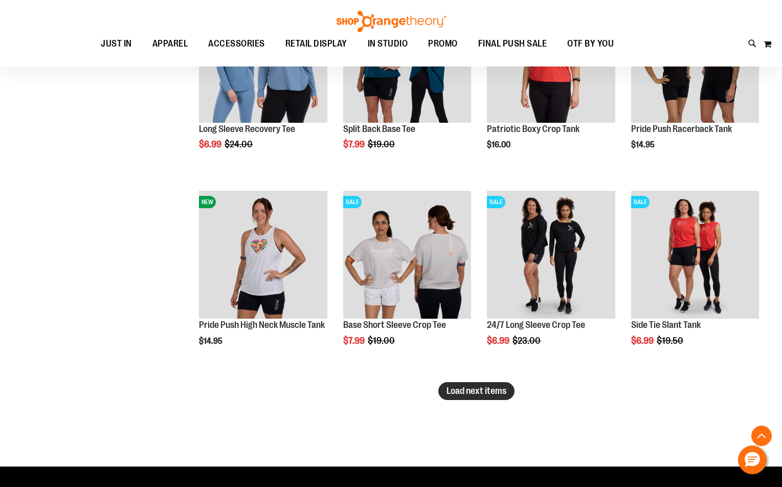
click at [494, 393] on span "Load next items" at bounding box center [476, 391] width 60 height 10
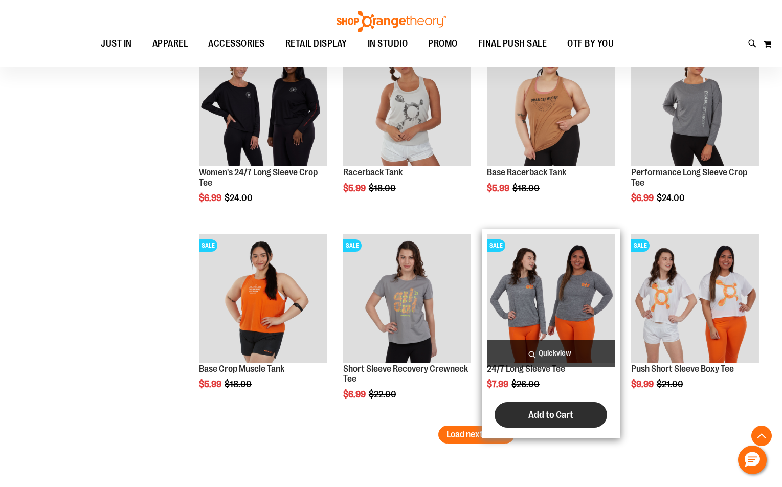
scroll to position [8540, 0]
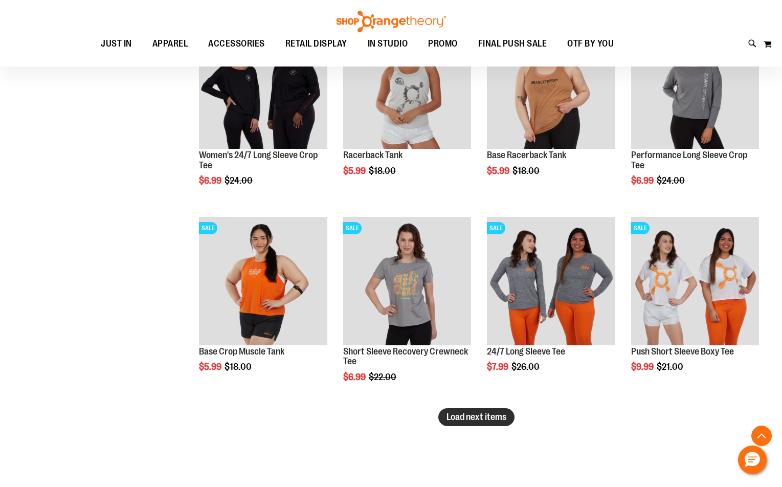
click at [463, 418] on span "Load next items" at bounding box center [476, 417] width 60 height 10
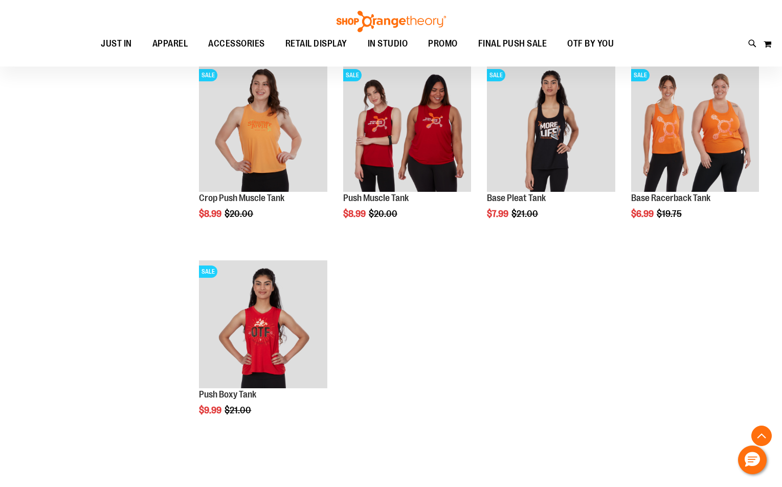
scroll to position [9102, 0]
